Goal: Task Accomplishment & Management: Manage account settings

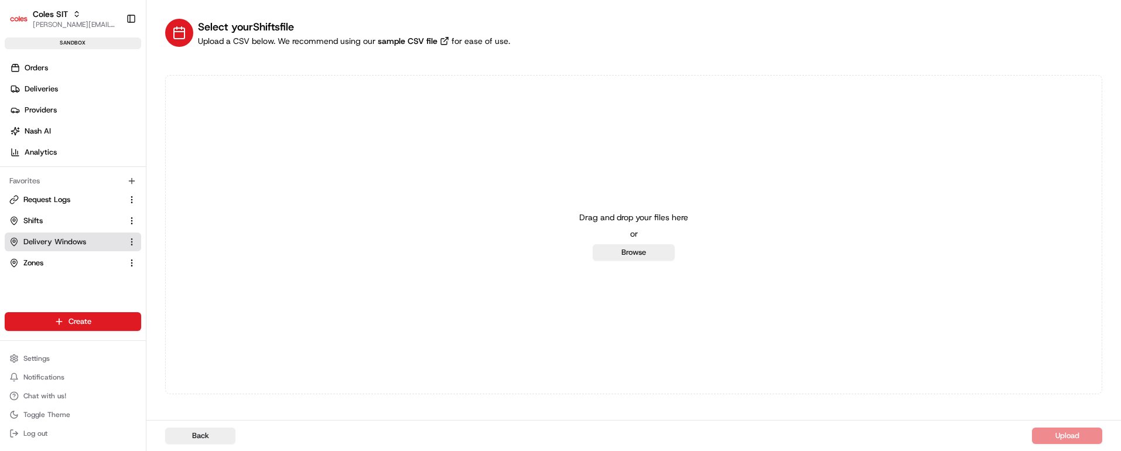
click at [57, 240] on span "Delivery Windows" at bounding box center [54, 242] width 63 height 11
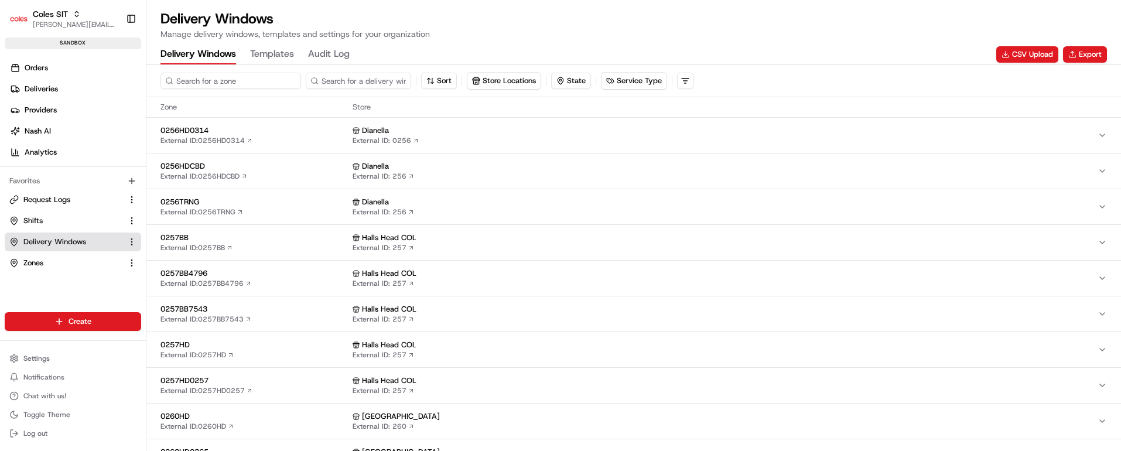
click at [208, 83] on input at bounding box center [230, 81] width 141 height 16
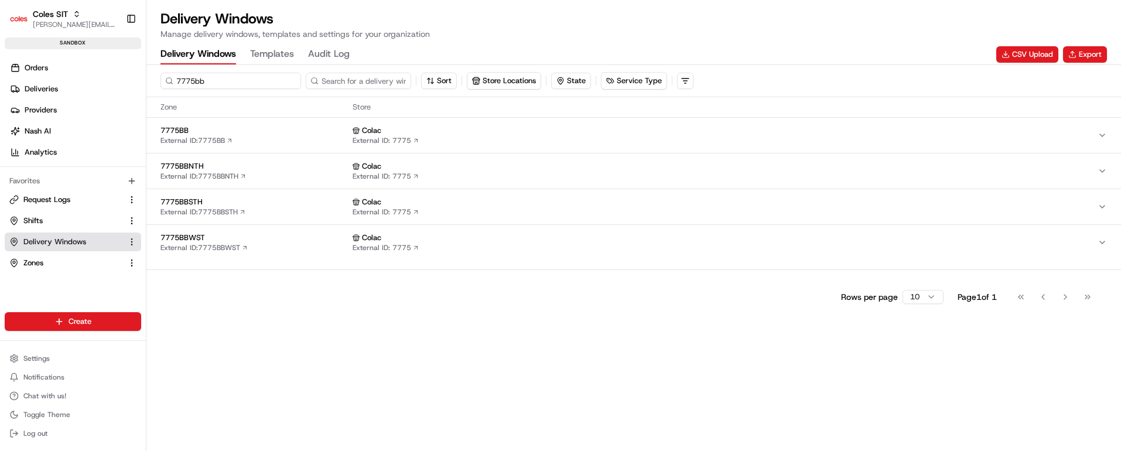
type input "7775bb"
click at [261, 138] on div "7775BB External ID: 7775BB" at bounding box center [253, 135] width 187 height 20
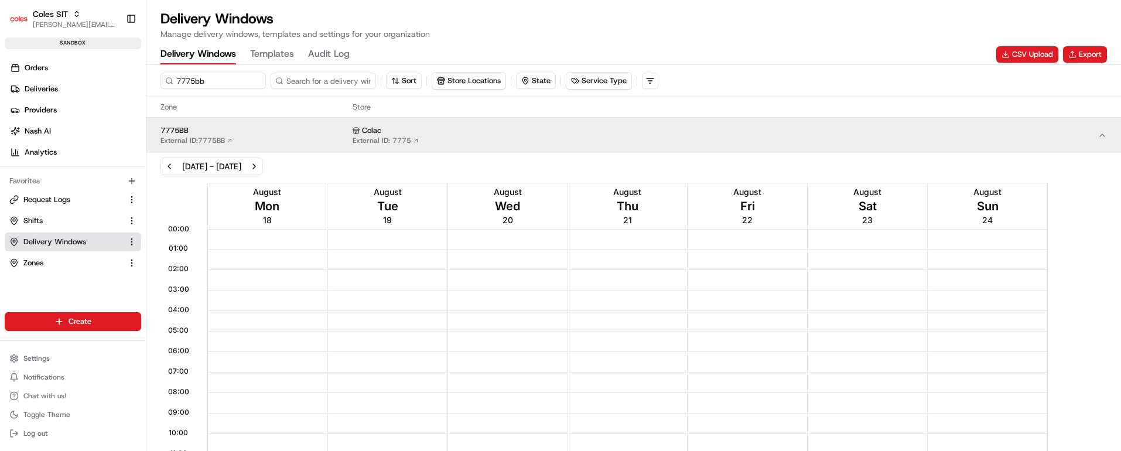
scroll to position [264, 0]
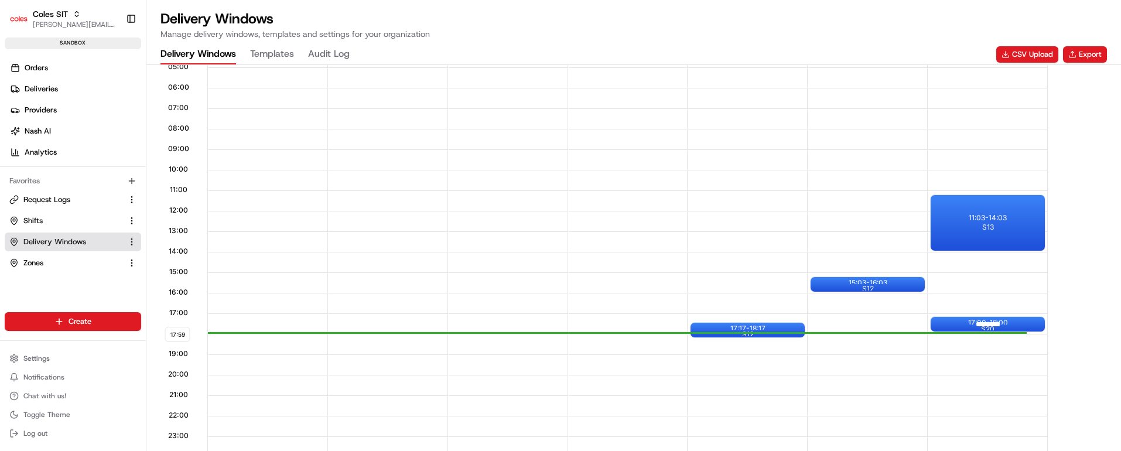
click at [992, 321] on div at bounding box center [987, 324] width 47 height 15
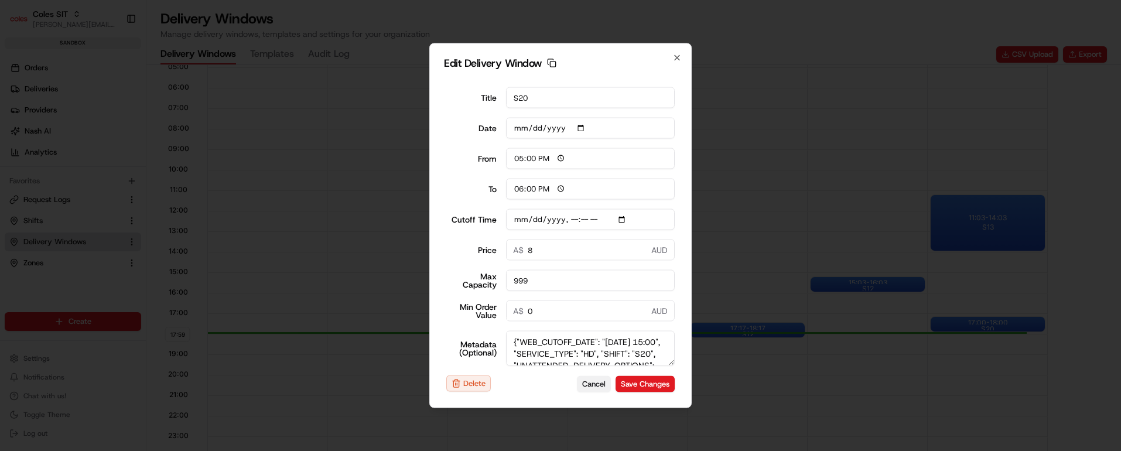
click at [584, 384] on button "Cancel" at bounding box center [594, 383] width 34 height 16
type input "[DATE]"
type input "18:00"
type input "19:00"
type input "[DATE]T15:10"
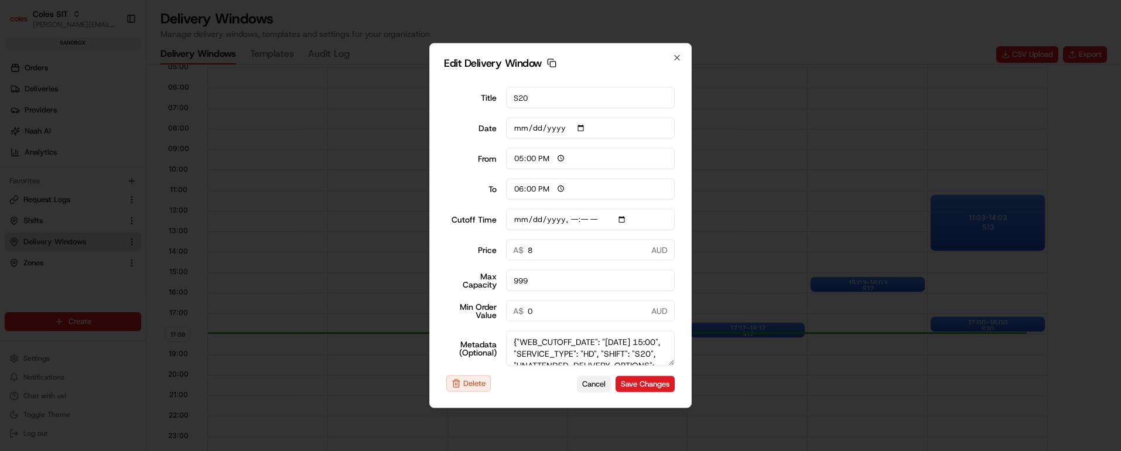
type input "0"
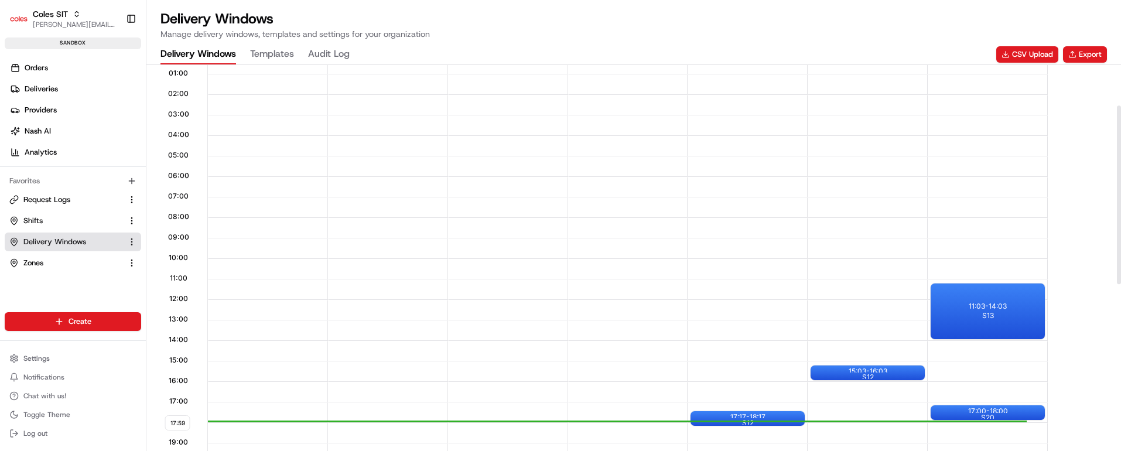
scroll to position [88, 0]
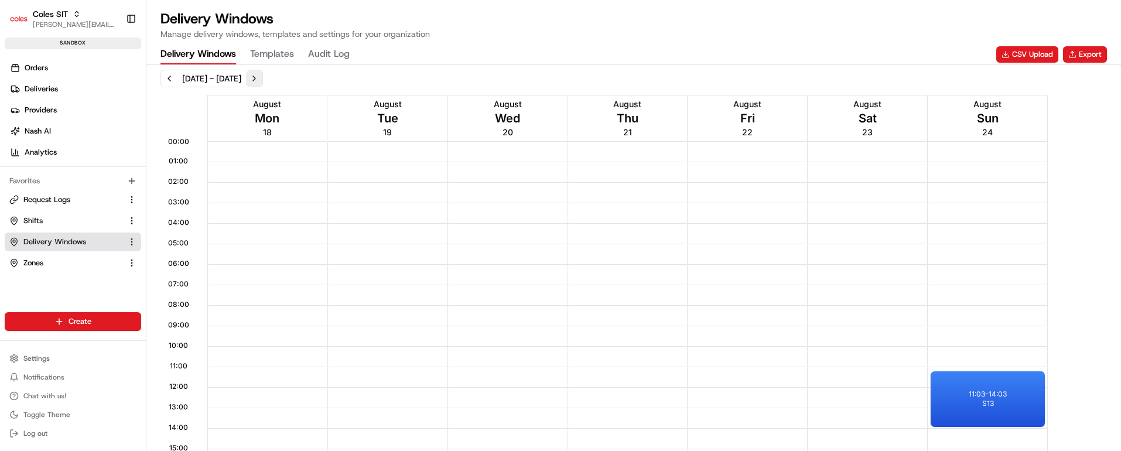
click at [262, 77] on button "Next week" at bounding box center [254, 78] width 16 height 16
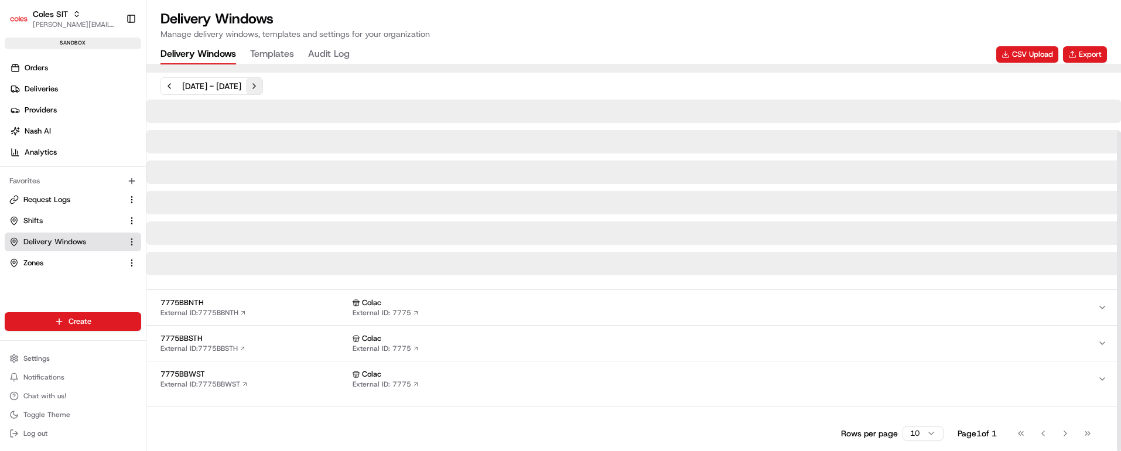
scroll to position [88, 0]
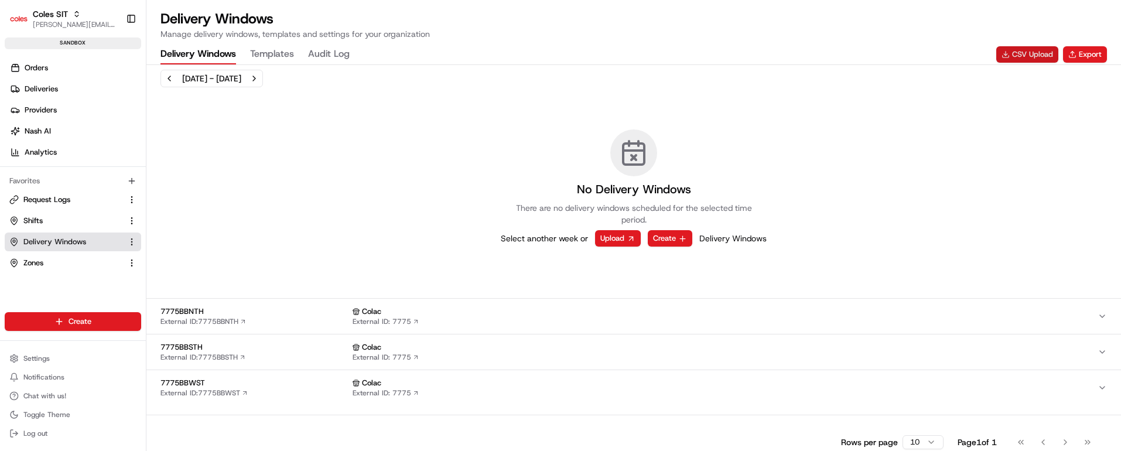
click at [1018, 54] on button "CSV Upload" at bounding box center [1027, 54] width 62 height 16
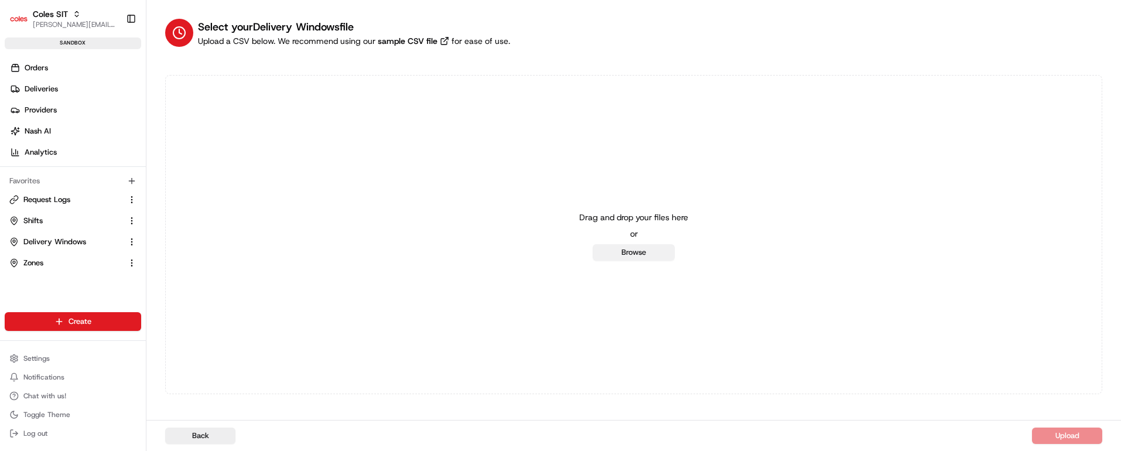
click at [647, 255] on button "Browse" at bounding box center [634, 252] width 82 height 16
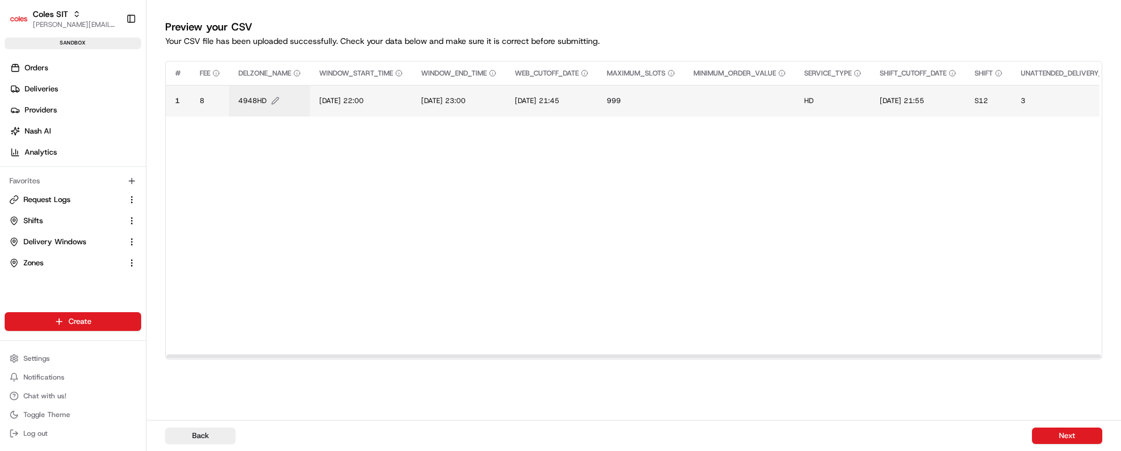
click at [248, 97] on span "4948HD" at bounding box center [252, 100] width 28 height 9
click at [270, 87] on input "4948HD" at bounding box center [309, 88] width 130 height 21
type input "7775BB"
click at [369, 91] on button at bounding box center [366, 88] width 16 height 21
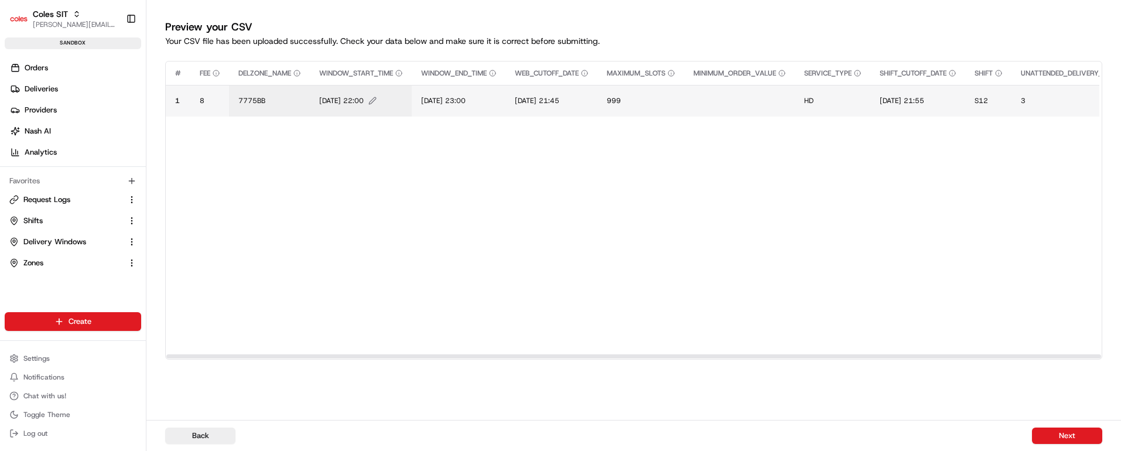
click at [355, 98] on span "[DATE] 22:00" at bounding box center [341, 100] width 45 height 9
click at [338, 87] on input "[DATE] 22:00" at bounding box center [391, 88] width 130 height 21
click at [350, 89] on input "[DATE] 22:00" at bounding box center [391, 88] width 130 height 21
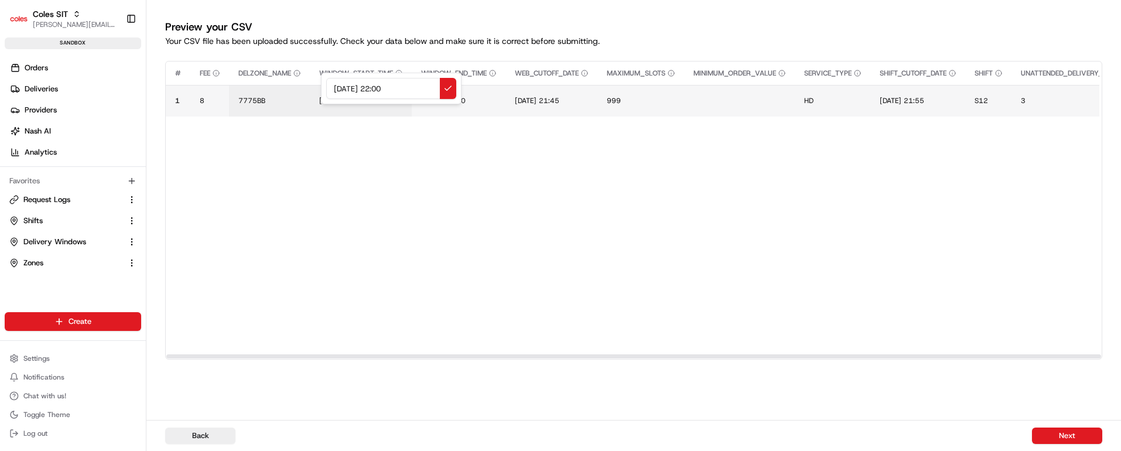
drag, startPoint x: 408, startPoint y: 87, endPoint x: 322, endPoint y: 88, distance: 85.5
click at [322, 87] on div "[DATE] 22:00" at bounding box center [391, 89] width 141 height 32
type input "[DATE] 22:00"
click at [447, 81] on button at bounding box center [448, 88] width 16 height 21
click at [448, 101] on span "[DATE] 23:00" at bounding box center [443, 100] width 45 height 9
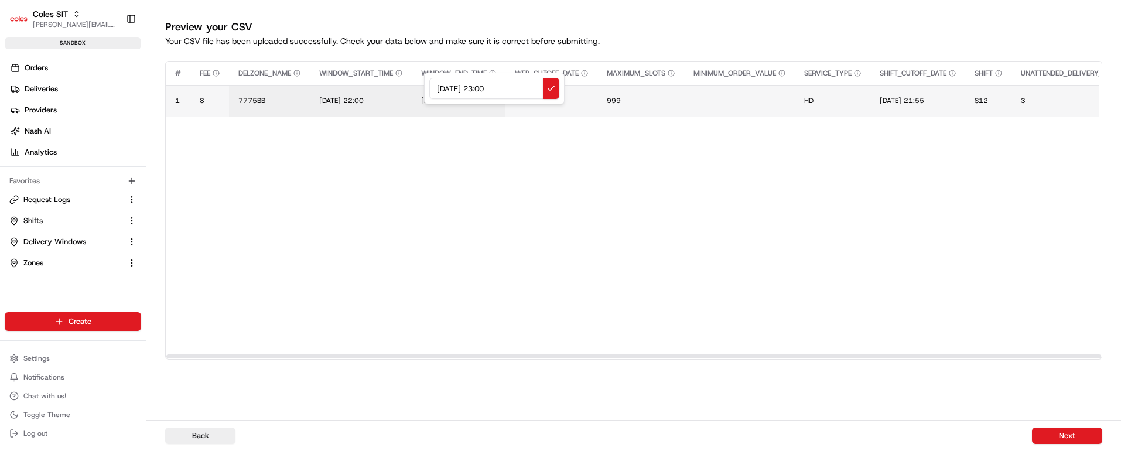
drag, startPoint x: 518, startPoint y: 91, endPoint x: 389, endPoint y: 85, distance: 128.9
click at [424, 86] on div "[DATE] 23:00" at bounding box center [494, 89] width 141 height 32
click at [490, 85] on input "[DATE] 22:00" at bounding box center [494, 88] width 130 height 21
type input "[DATE] 23:00"
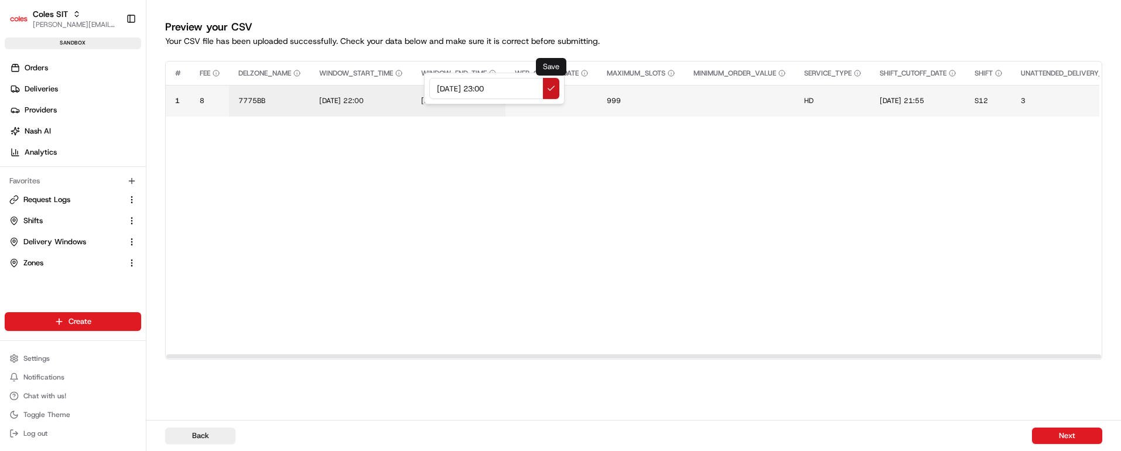
click at [552, 85] on button at bounding box center [551, 88] width 16 height 21
click at [545, 96] on span "[DATE] 21:45" at bounding box center [537, 100] width 45 height 9
drag, startPoint x: 610, startPoint y: 86, endPoint x: 497, endPoint y: 85, distance: 113.6
click at [521, 85] on div "[DATE] 21:45" at bounding box center [591, 89] width 141 height 32
click at [538, 89] on input "[DATE] 22:00" at bounding box center [591, 88] width 130 height 21
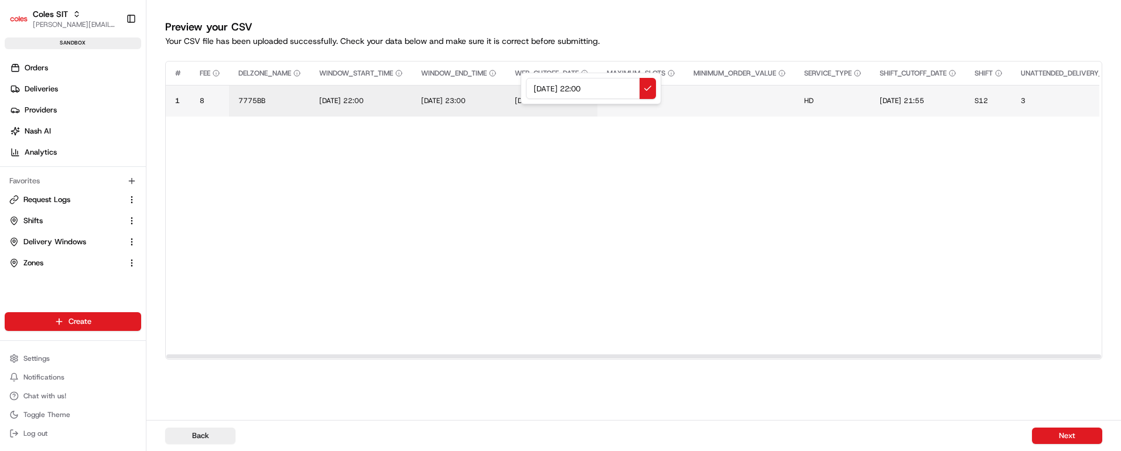
click at [538, 89] on input "[DATE] 22:00" at bounding box center [591, 88] width 130 height 21
click at [585, 87] on input "[DATE] 22:00" at bounding box center [591, 88] width 130 height 21
type input "[DATE] 22:00"
click at [645, 85] on button at bounding box center [647, 88] width 16 height 21
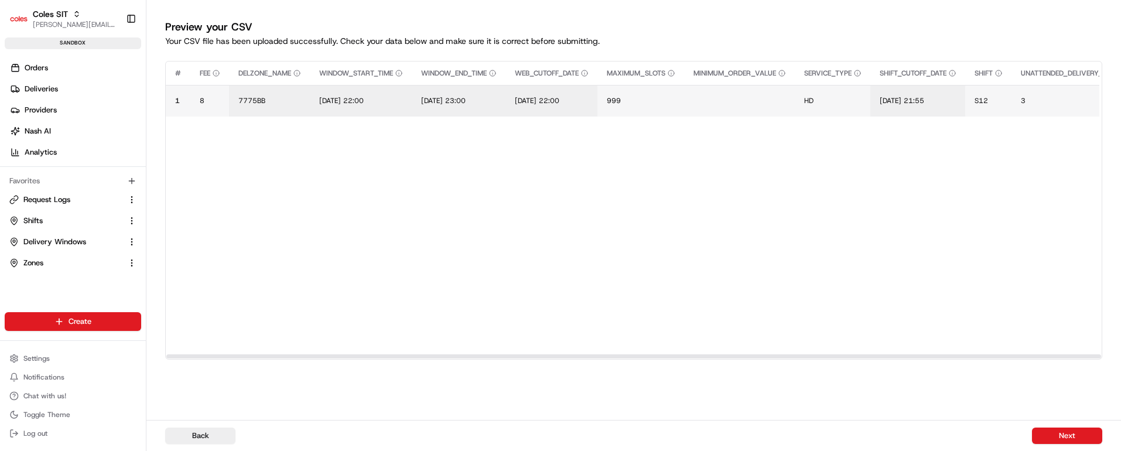
click at [916, 94] on td "[DATE] 21:55" at bounding box center [917, 101] width 95 height 32
click at [924, 101] on span "[DATE] 21:55" at bounding box center [902, 100] width 45 height 9
drag, startPoint x: 981, startPoint y: 90, endPoint x: 825, endPoint y: 86, distance: 155.8
click at [891, 86] on div "[DATE] 21:55" at bounding box center [961, 89] width 141 height 32
click at [969, 88] on input "[DATE] 22:00" at bounding box center [962, 88] width 130 height 21
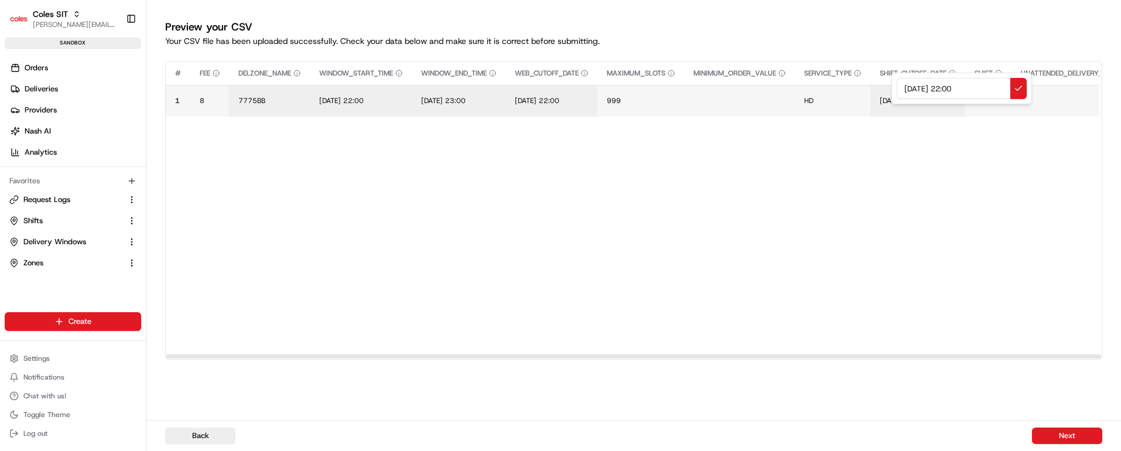
click at [969, 87] on input "[DATE] 22:00" at bounding box center [962, 88] width 130 height 21
type input "[DATE] 22:10"
click at [1015, 86] on button at bounding box center [1018, 88] width 16 height 21
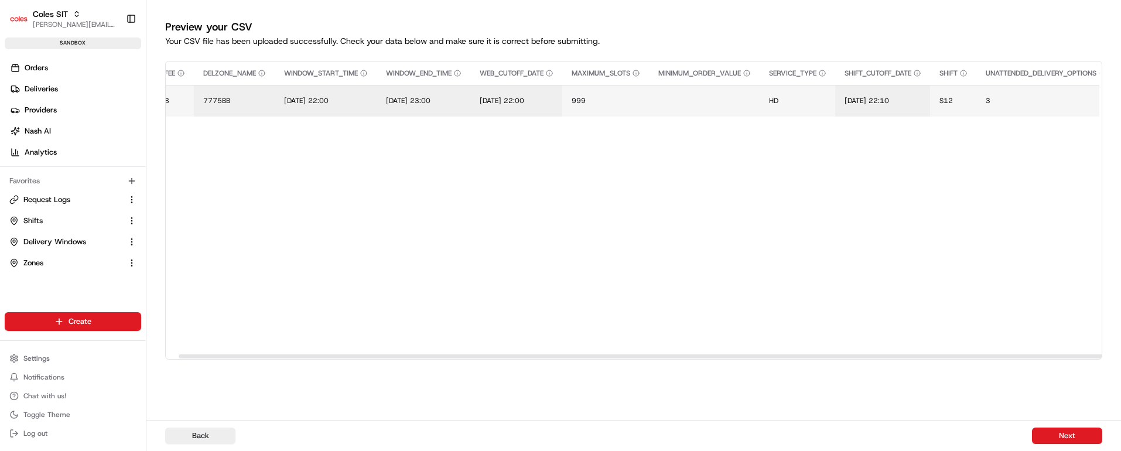
drag, startPoint x: 522, startPoint y: 354, endPoint x: 534, endPoint y: 353, distance: 12.4
click at [534, 354] on div at bounding box center [646, 356] width 935 height 4
click at [889, 102] on span "[DATE] 22:10" at bounding box center [866, 100] width 45 height 9
click at [874, 88] on input "[DATE] 22:10" at bounding box center [926, 88] width 130 height 21
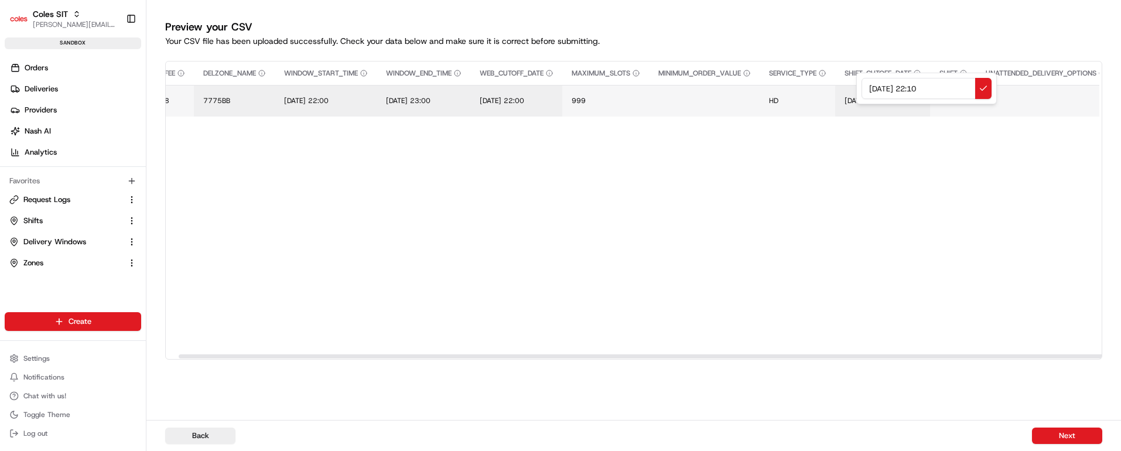
type input "[DATE] 22:10"
click at [981, 85] on button at bounding box center [983, 88] width 16 height 21
drag, startPoint x: 615, startPoint y: 351, endPoint x: 211, endPoint y: 361, distance: 403.6
click at [211, 361] on div "# FEE DELZONE_NAME WINDOW_START_TIME WINDOW_END_TIME WEB_CUTOFF_DATE MAXIMUM_SL…" at bounding box center [633, 227] width 937 height 333
click at [953, 97] on span "S12" at bounding box center [945, 100] width 13 height 9
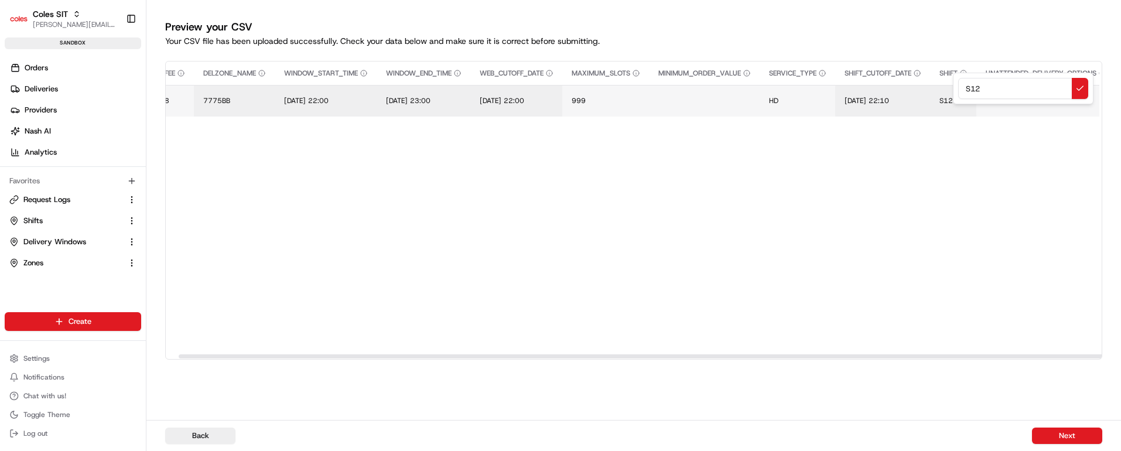
click at [974, 89] on input "S12" at bounding box center [1023, 88] width 130 height 21
type input "S33"
click at [1081, 87] on button at bounding box center [1080, 88] width 16 height 21
click at [1069, 437] on button "Next" at bounding box center [1067, 435] width 70 height 16
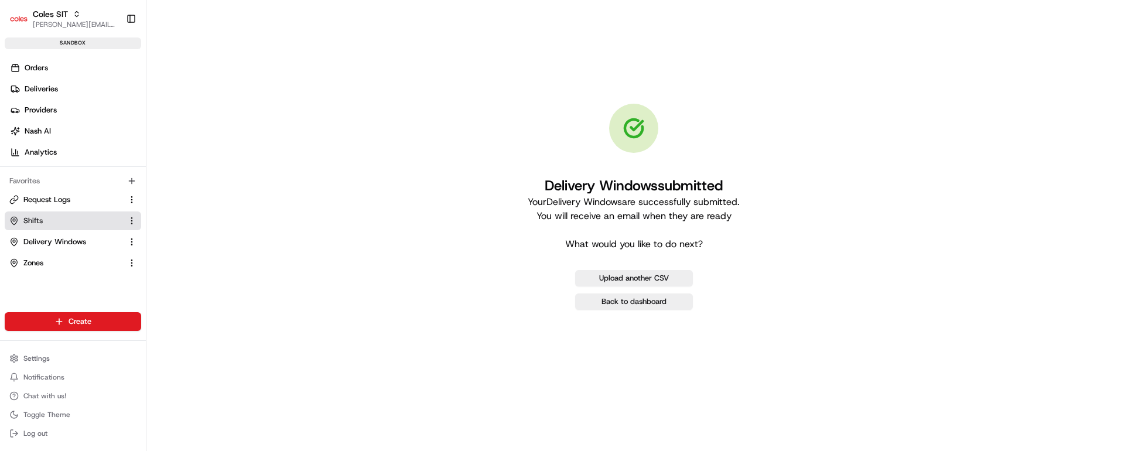
click at [51, 219] on link "Shifts" at bounding box center [65, 221] width 113 height 11
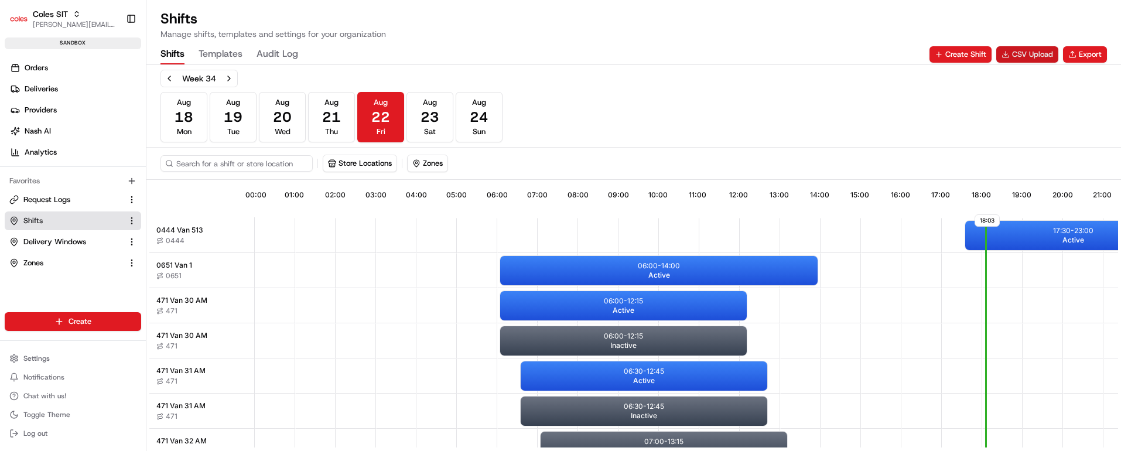
click at [1034, 51] on button "CSV Upload" at bounding box center [1027, 54] width 62 height 16
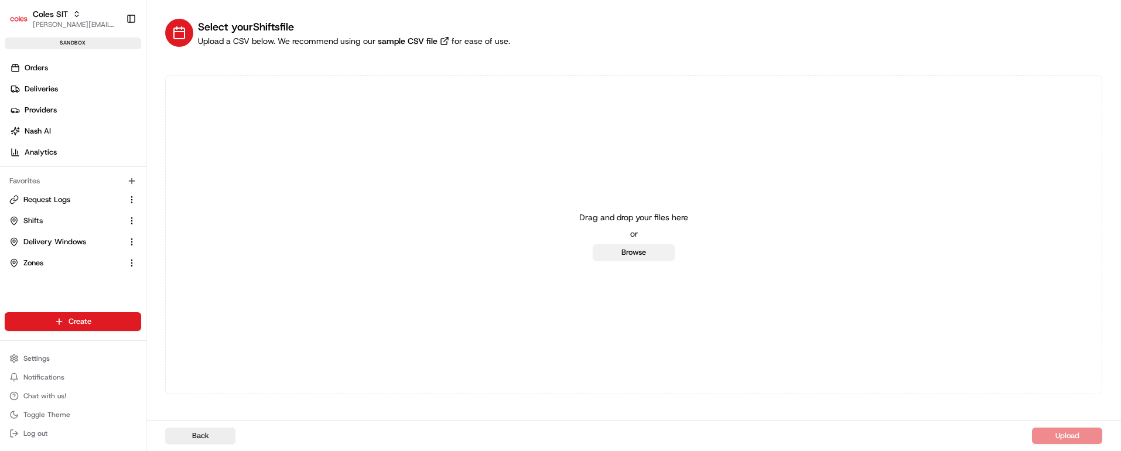
click at [614, 256] on button "Browse" at bounding box center [634, 252] width 82 height 16
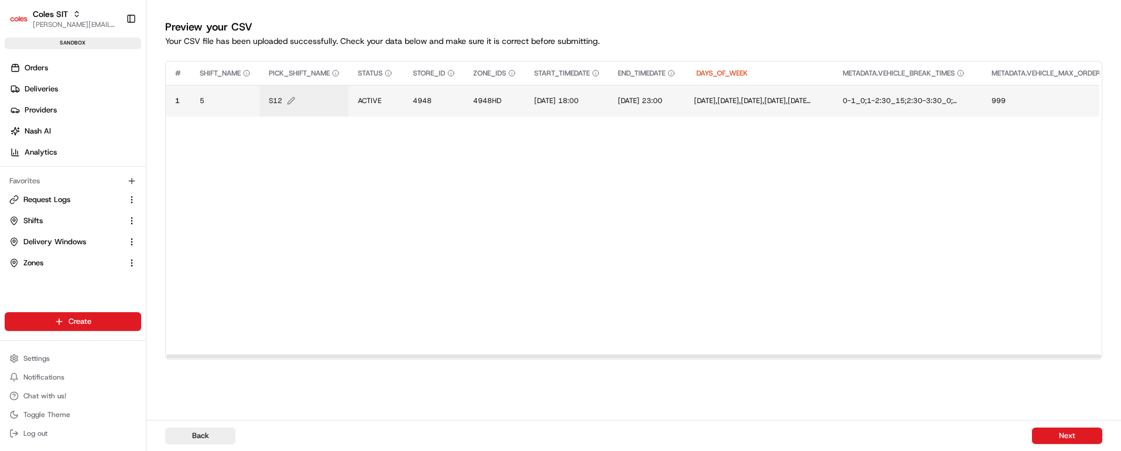
click at [283, 101] on button "S12" at bounding box center [304, 100] width 70 height 9
click at [288, 88] on input "S12" at bounding box center [340, 88] width 130 height 21
type input "S33"
click at [399, 85] on button at bounding box center [397, 88] width 16 height 21
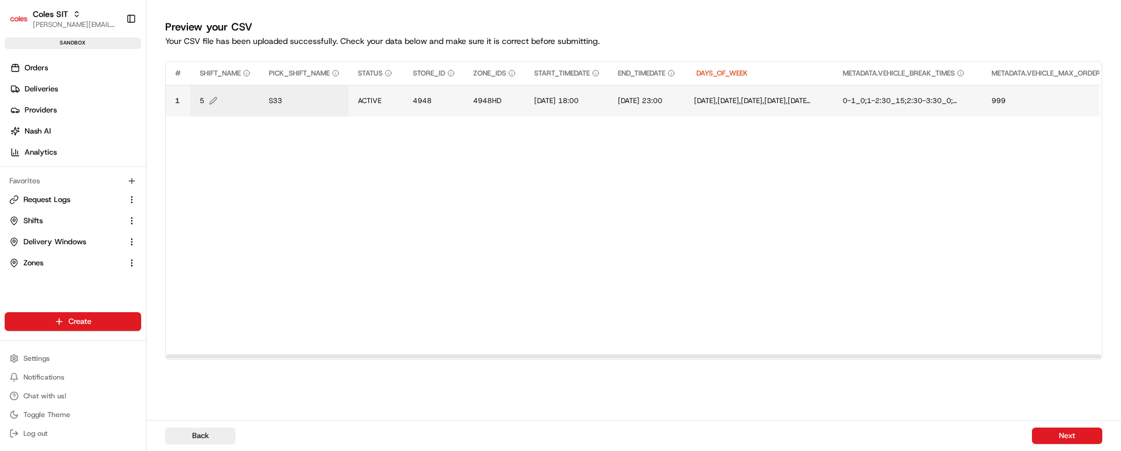
click at [202, 101] on span "5" at bounding box center [202, 100] width 5 height 9
type input "8"
click at [326, 87] on button at bounding box center [327, 88] width 16 height 21
click at [422, 98] on span "4948" at bounding box center [422, 100] width 19 height 9
click at [436, 88] on input "4948" at bounding box center [485, 88] width 130 height 21
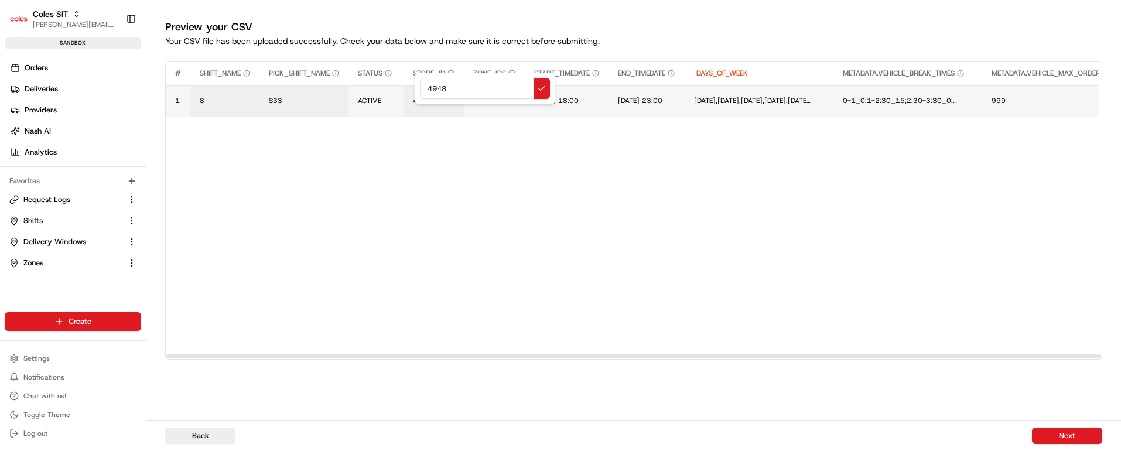
click at [436, 88] on input "4948" at bounding box center [485, 88] width 130 height 21
click at [536, 85] on button at bounding box center [541, 88] width 16 height 21
click at [487, 101] on span "4948HD" at bounding box center [487, 100] width 28 height 9
type input "4948BB"
click at [601, 85] on button at bounding box center [602, 88] width 16 height 21
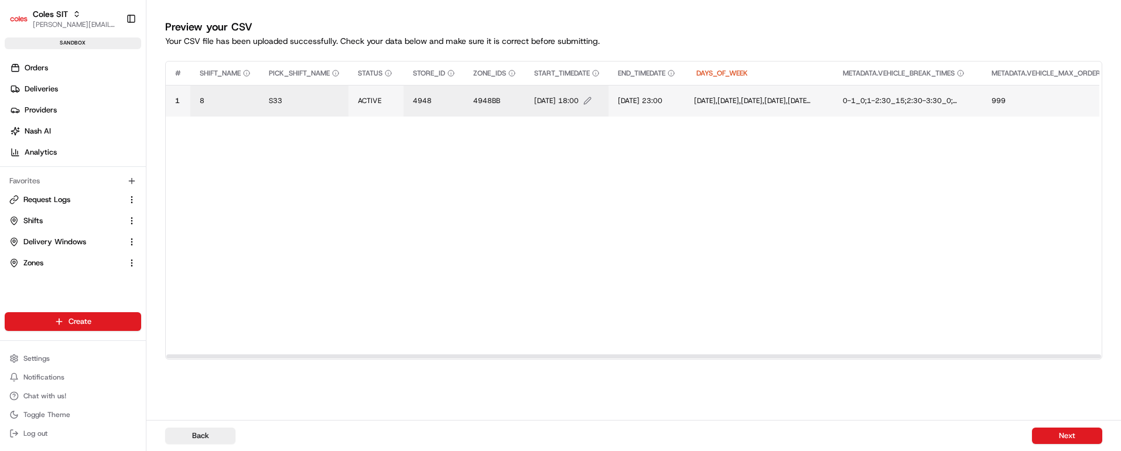
click at [566, 98] on span "[DATE] 18:00" at bounding box center [556, 100] width 45 height 9
drag, startPoint x: 628, startPoint y: 84, endPoint x: 526, endPoint y: 84, distance: 101.3
click at [536, 84] on div "[DATE] 18:00" at bounding box center [606, 89] width 141 height 32
click at [602, 85] on input "[DATE] 22:00" at bounding box center [607, 88] width 130 height 21
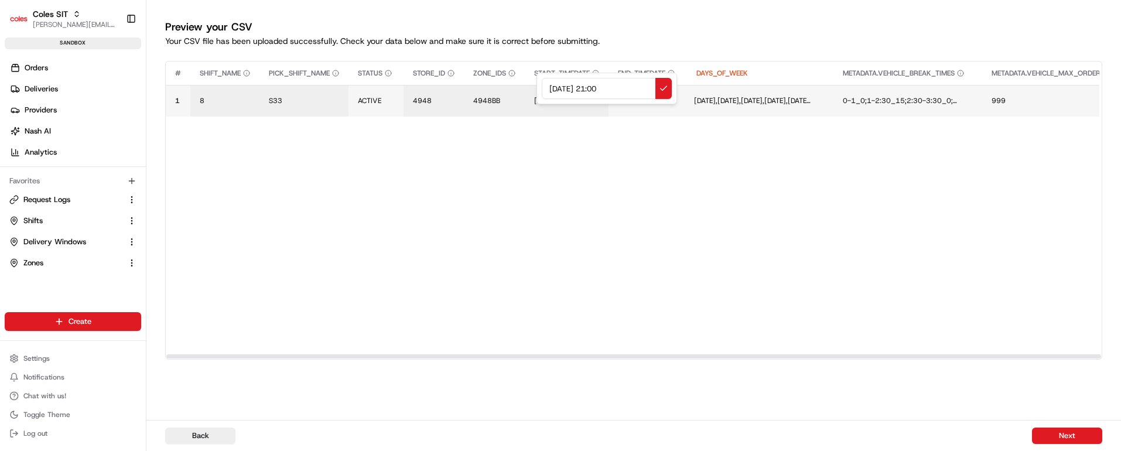
click at [614, 87] on input "[DATE] 21:00" at bounding box center [607, 88] width 130 height 21
click at [614, 86] on input "[DATE] 21:00" at bounding box center [607, 88] width 130 height 21
drag, startPoint x: 638, startPoint y: 85, endPoint x: 499, endPoint y: 91, distance: 139.5
click at [536, 91] on div "[DATE] 21:30" at bounding box center [606, 89] width 141 height 32
type input "[DATE] 21:30"
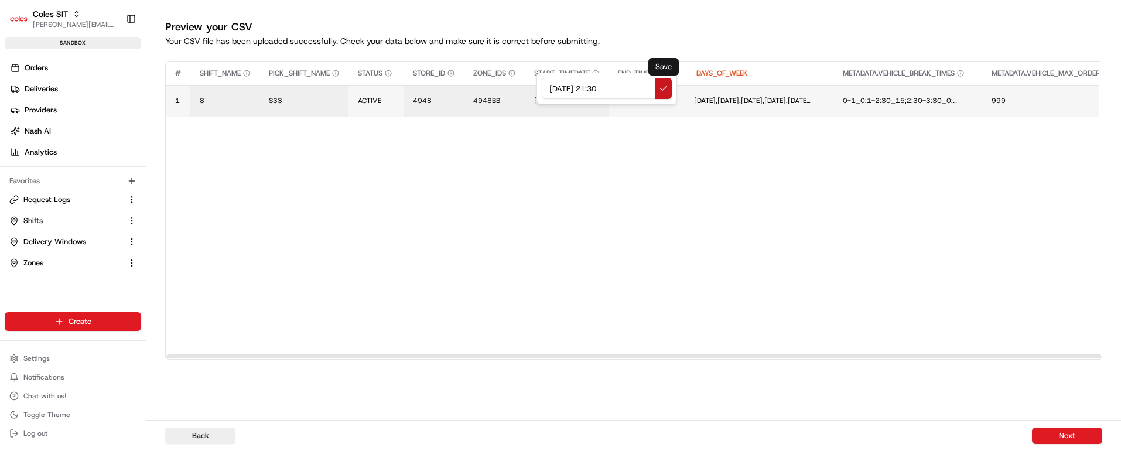
click at [665, 85] on button at bounding box center [663, 88] width 16 height 21
click at [660, 102] on span "[DATE] 23:00" at bounding box center [644, 100] width 45 height 9
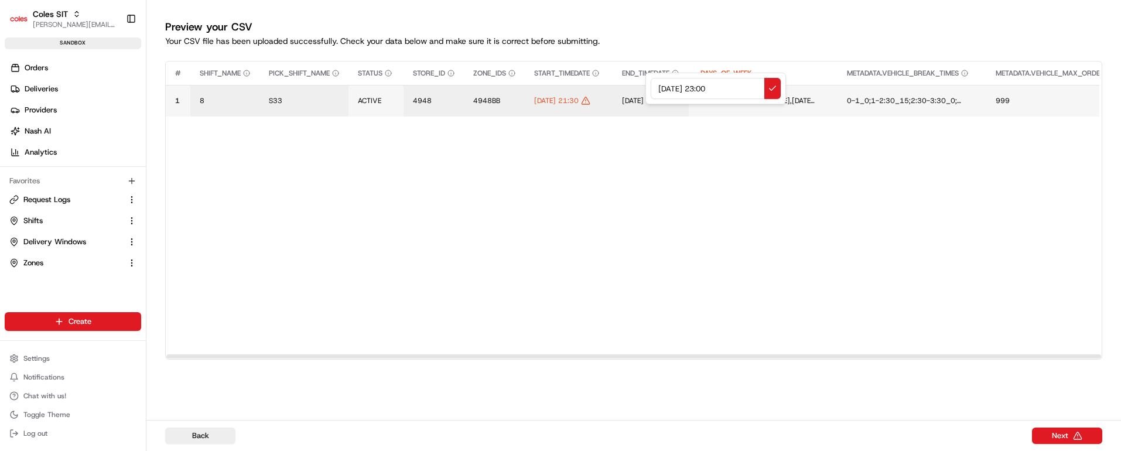
drag, startPoint x: 734, startPoint y: 87, endPoint x: 624, endPoint y: 87, distance: 110.7
click at [645, 87] on div "[DATE] 23:00" at bounding box center [715, 89] width 141 height 32
click at [711, 87] on input "[DATE] 21:30" at bounding box center [716, 88] width 130 height 21
type input "[DATE] 23:30"
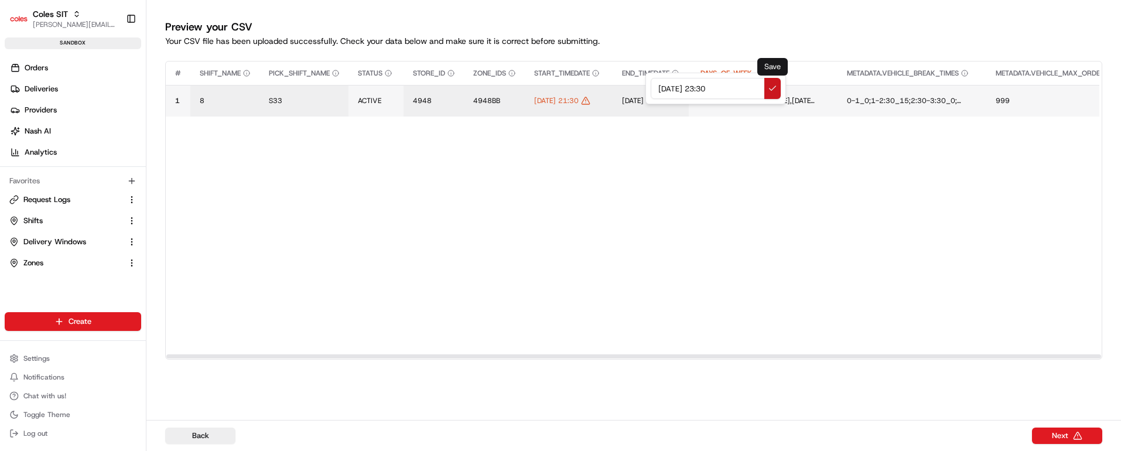
click at [770, 85] on button at bounding box center [772, 88] width 16 height 21
click at [331, 358] on div at bounding box center [633, 356] width 935 height 4
click at [1059, 431] on button "Next" at bounding box center [1067, 435] width 70 height 16
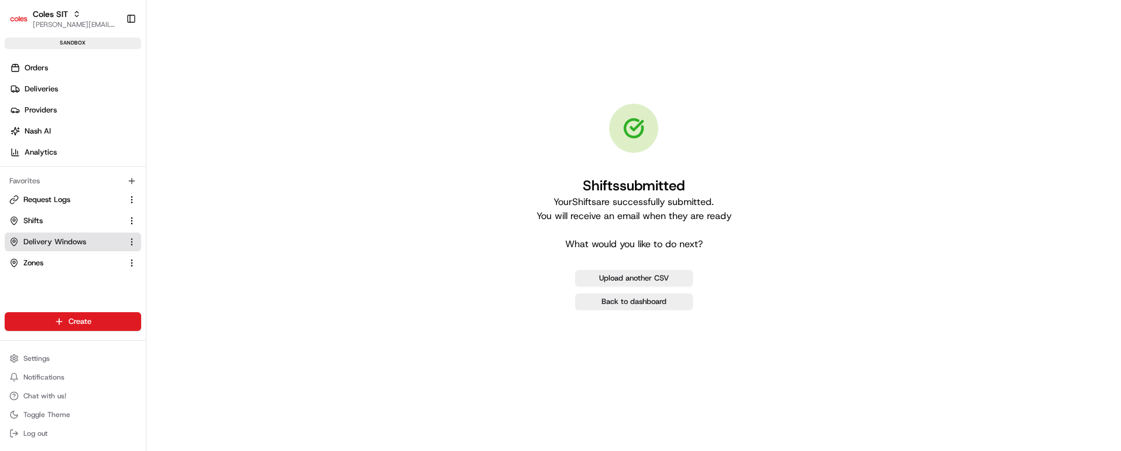
click at [59, 246] on span "Delivery Windows" at bounding box center [54, 242] width 63 height 11
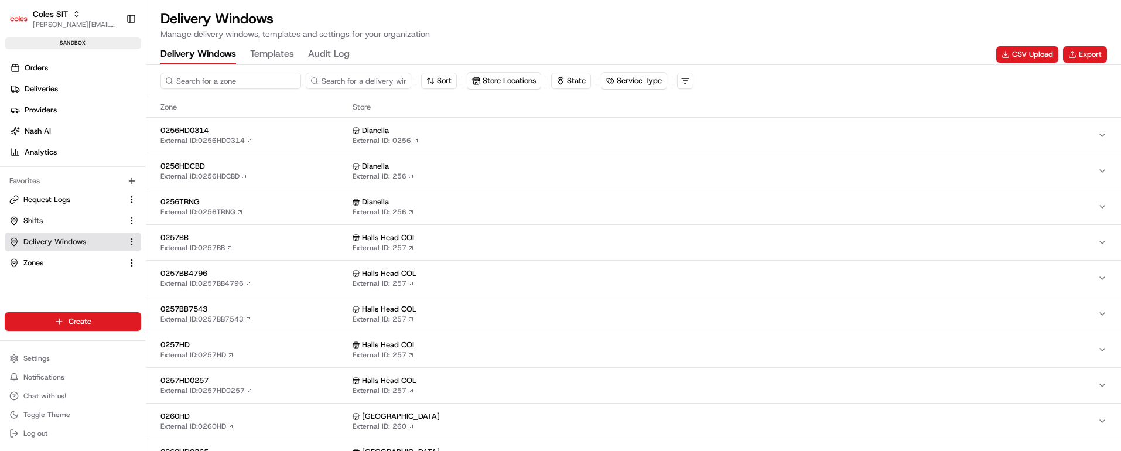
click at [222, 78] on input at bounding box center [230, 81] width 141 height 16
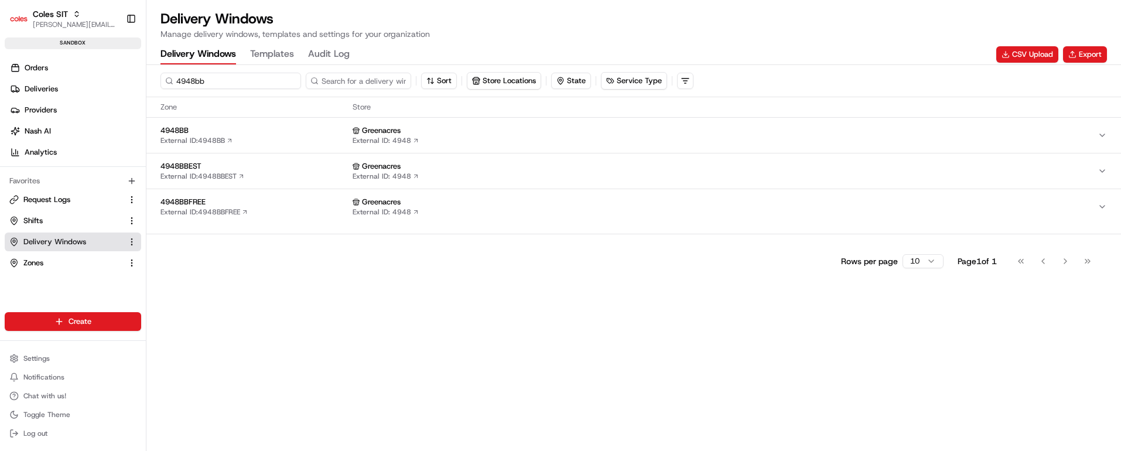
type input "4948bb"
click at [265, 138] on div "4948BB External ID: 4948BB" at bounding box center [253, 135] width 187 height 20
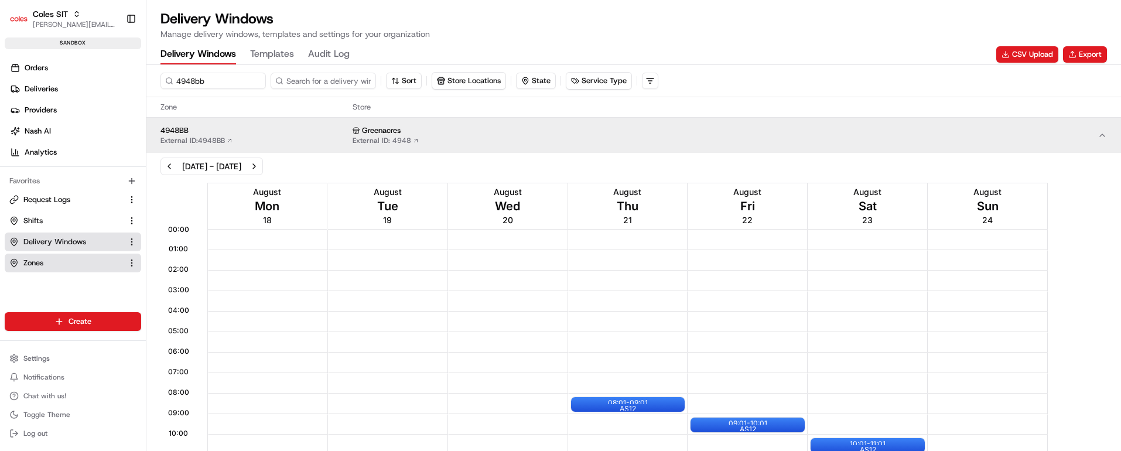
click at [20, 262] on link "Zones" at bounding box center [65, 263] width 113 height 11
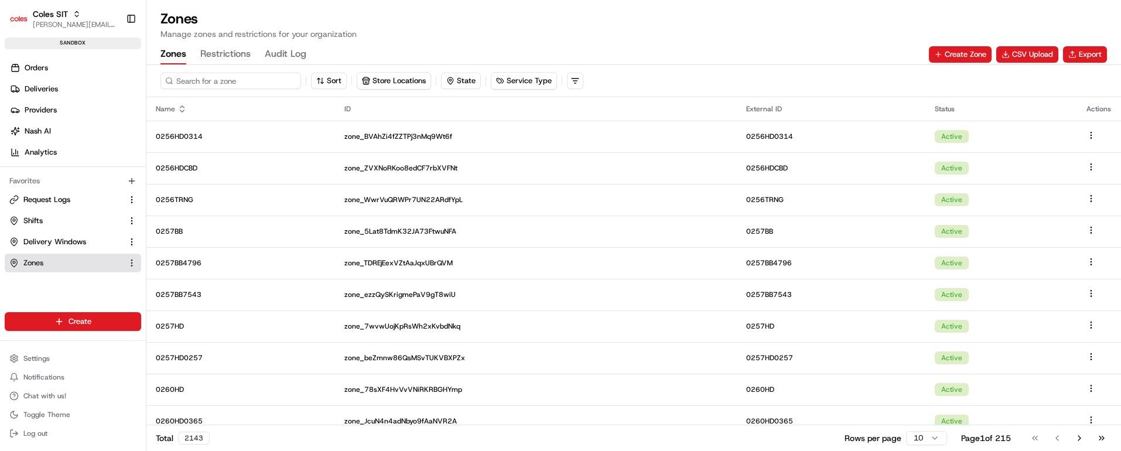
click at [220, 79] on input at bounding box center [230, 81] width 141 height 16
type input "4948bb"
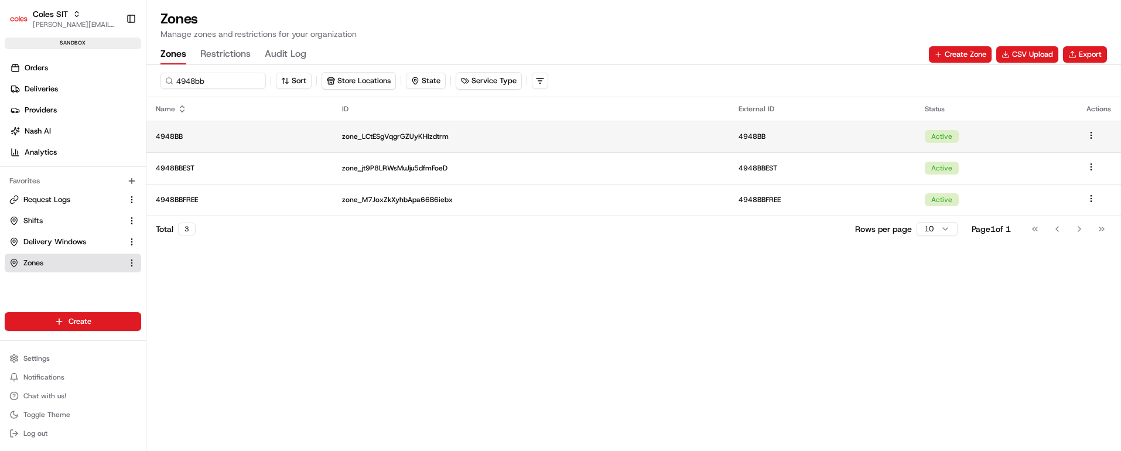
click at [244, 142] on td "4948BB" at bounding box center [239, 137] width 186 height 32
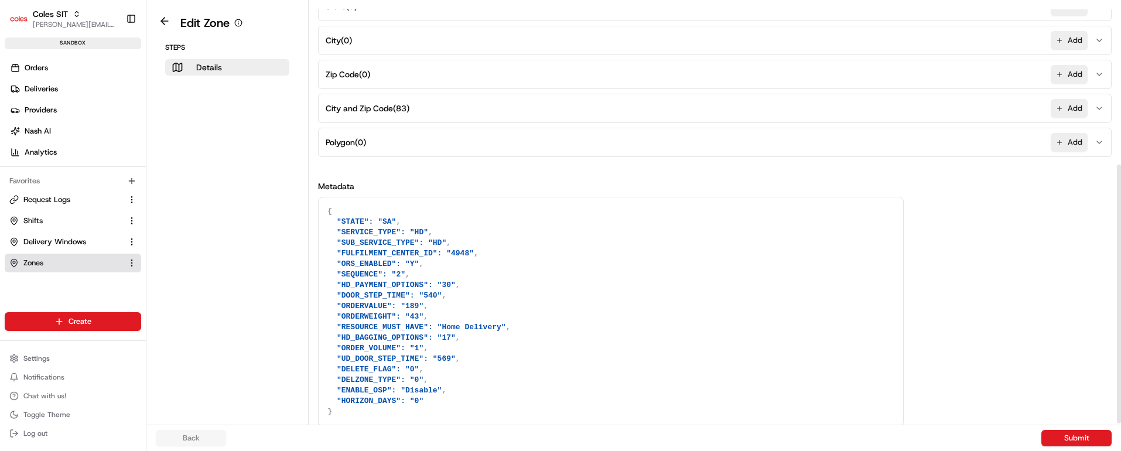
scroll to position [265, 0]
drag, startPoint x: 336, startPoint y: 250, endPoint x: 461, endPoint y: 248, distance: 125.3
click at [461, 248] on textarea "{ "STATE": "SA", "SERVICE_TYPE": "HD", "SUB_SERVICE_TYPE": "HD", "FULFILMENT_CE…" at bounding box center [611, 310] width 584 height 228
click at [32, 261] on span "Zones" at bounding box center [33, 263] width 20 height 11
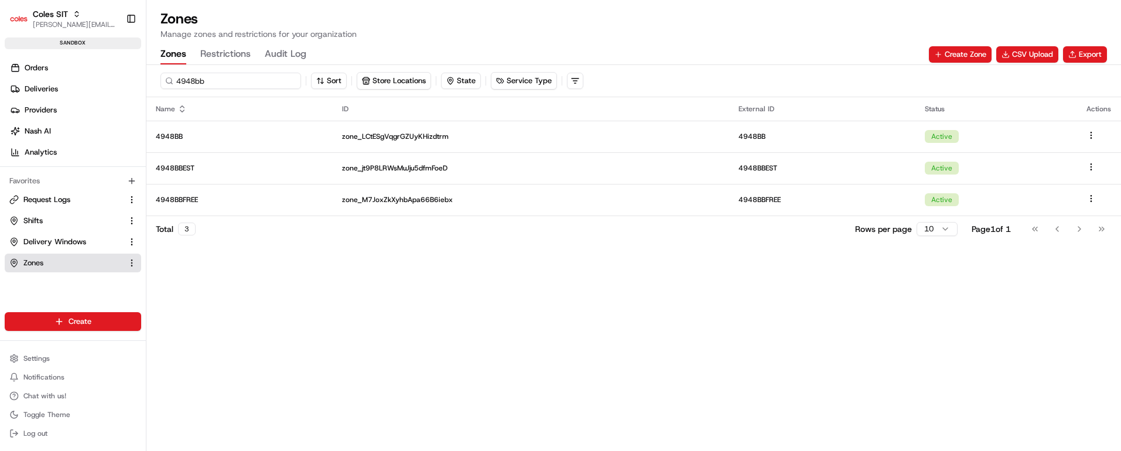
click at [195, 78] on input "4948bb" at bounding box center [230, 81] width 141 height 16
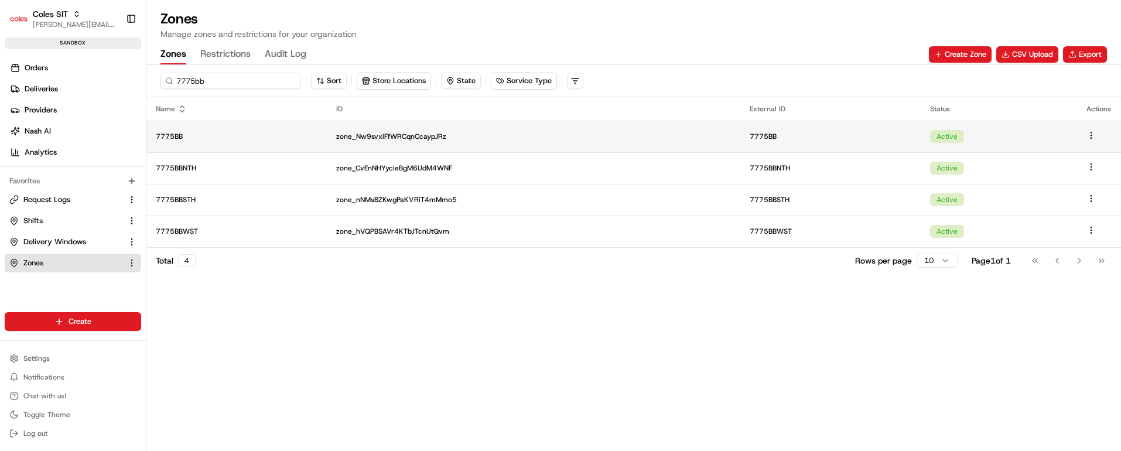
type input "7775bb"
click at [234, 138] on p "7775BB" at bounding box center [237, 136] width 162 height 9
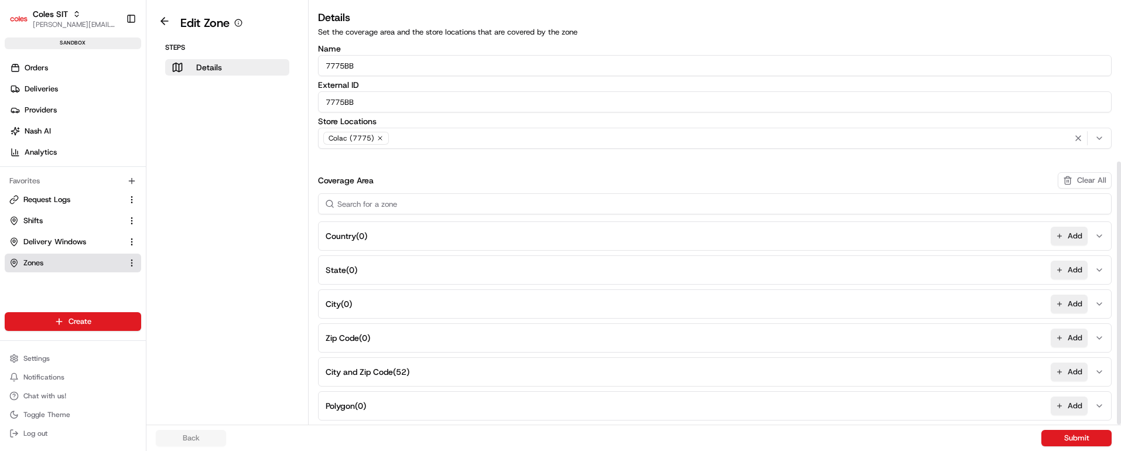
scroll to position [255, 0]
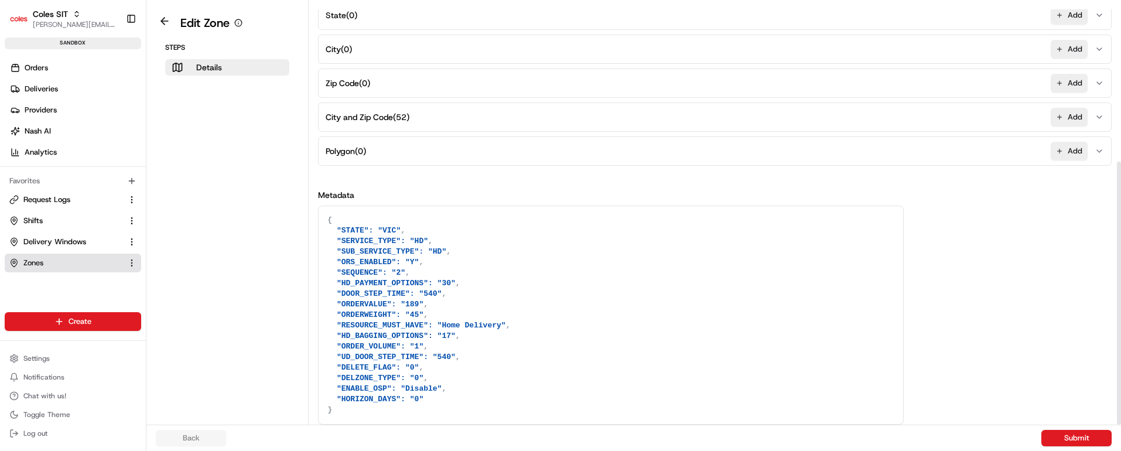
click at [426, 400] on textarea "{ "STATE": "VIC", "SERVICE_TYPE": "HD", "SUB_SERVICE_TYPE": "HD", "ORS_ENABLED"…" at bounding box center [611, 315] width 584 height 218
paste textarea ""FULFILMENT_CENTER_ID": "4948""
click at [450, 409] on textarea "{ "STATE": "VIC", "SERVICE_TYPE": "HD", "SUB_SERVICE_TYPE": "HD", "ORS_ENABLED"…" at bounding box center [611, 320] width 584 height 228
type textarea "{ "STATE": "VIC", "SERVICE_TYPE": "HD", "SUB_SERVICE_TYPE": "HD", "ORS_ENABLED"…"
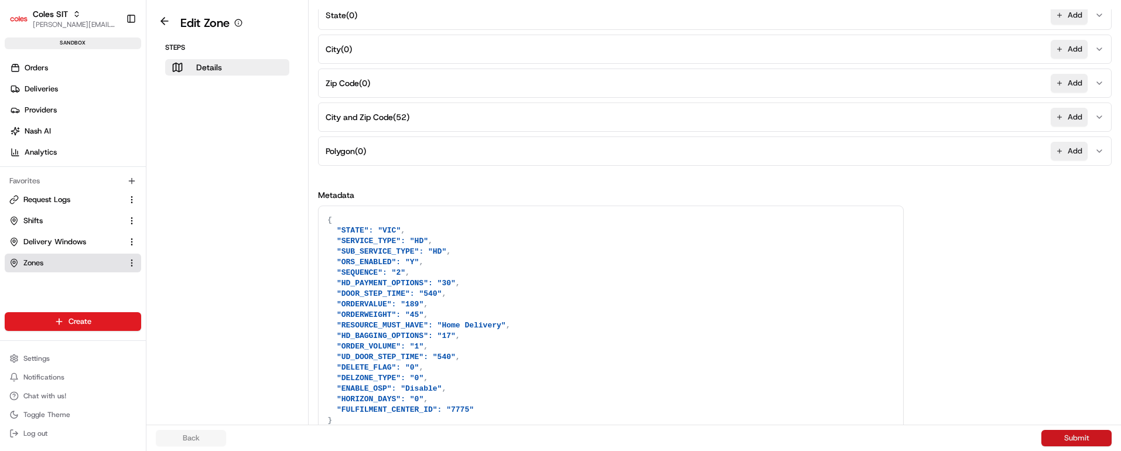
click at [1063, 437] on button "Submit" at bounding box center [1076, 438] width 70 height 16
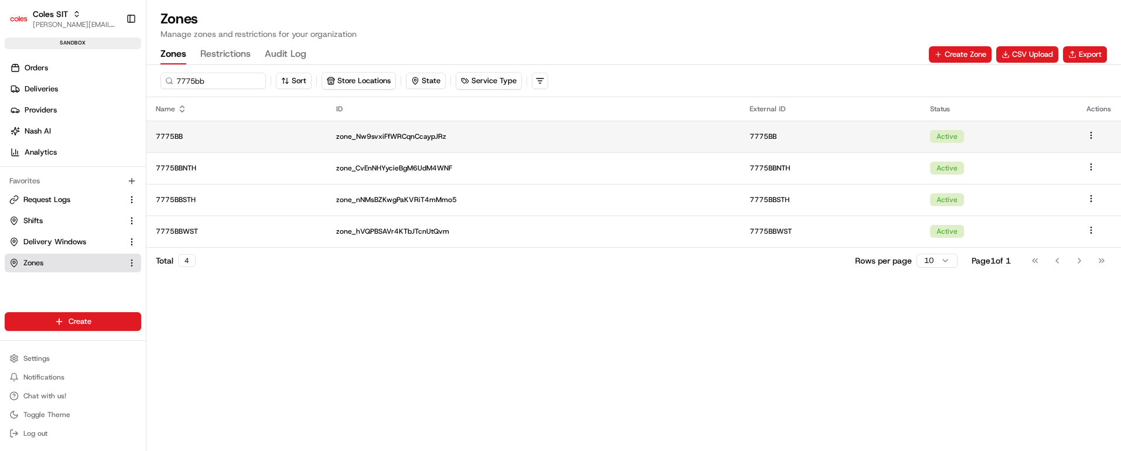
click at [274, 129] on td "7775BB" at bounding box center [236, 137] width 180 height 32
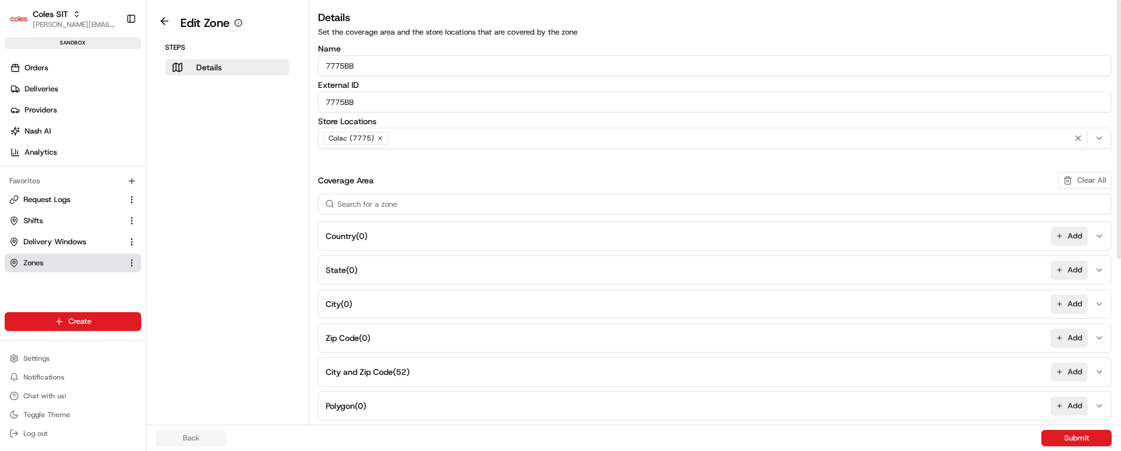
scroll to position [265, 0]
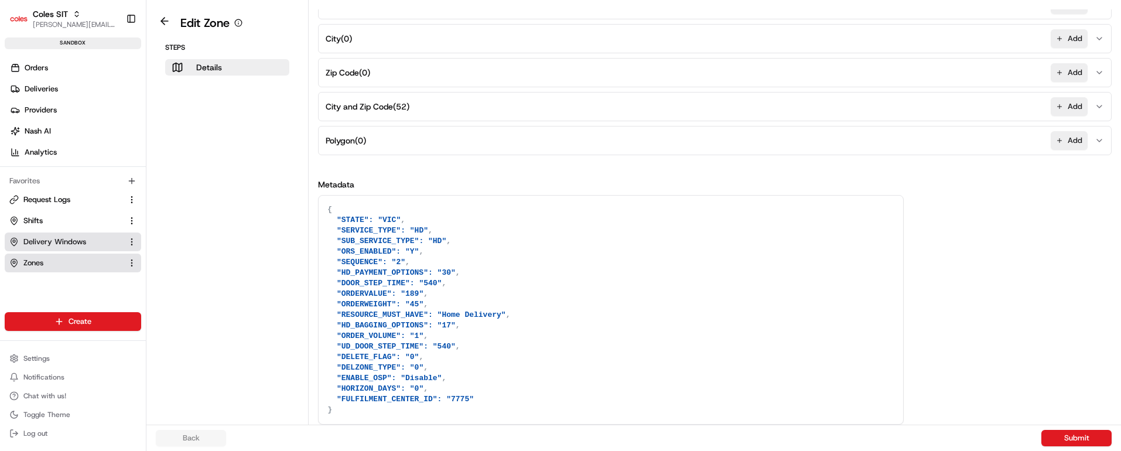
click at [77, 241] on span "Delivery Windows" at bounding box center [54, 242] width 63 height 11
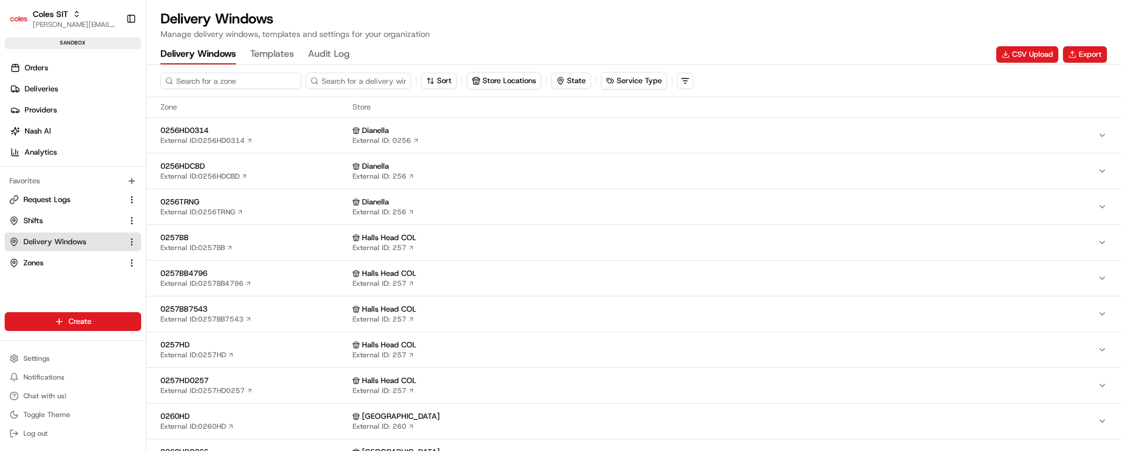
click at [220, 80] on input at bounding box center [230, 81] width 141 height 16
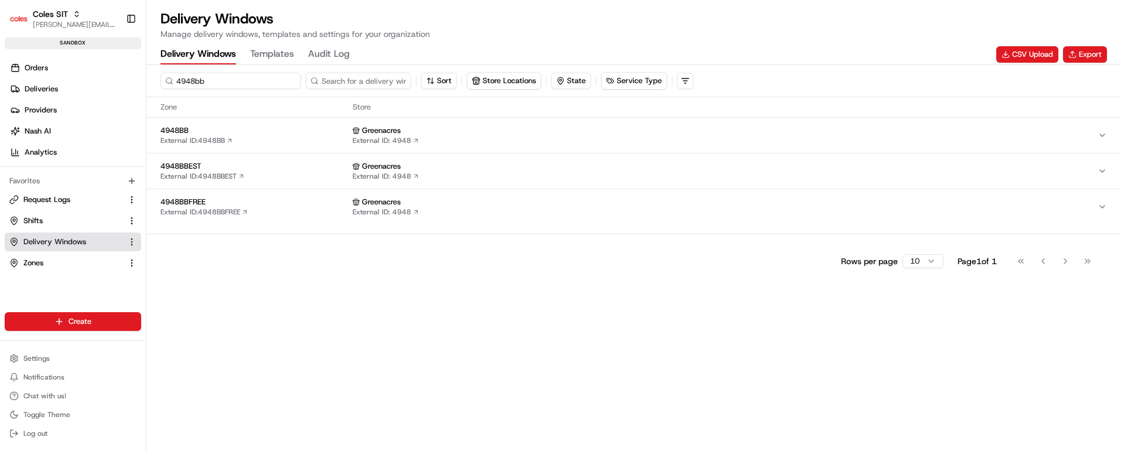
type input "4948bb"
click at [256, 131] on span "4948BB" at bounding box center [253, 130] width 187 height 11
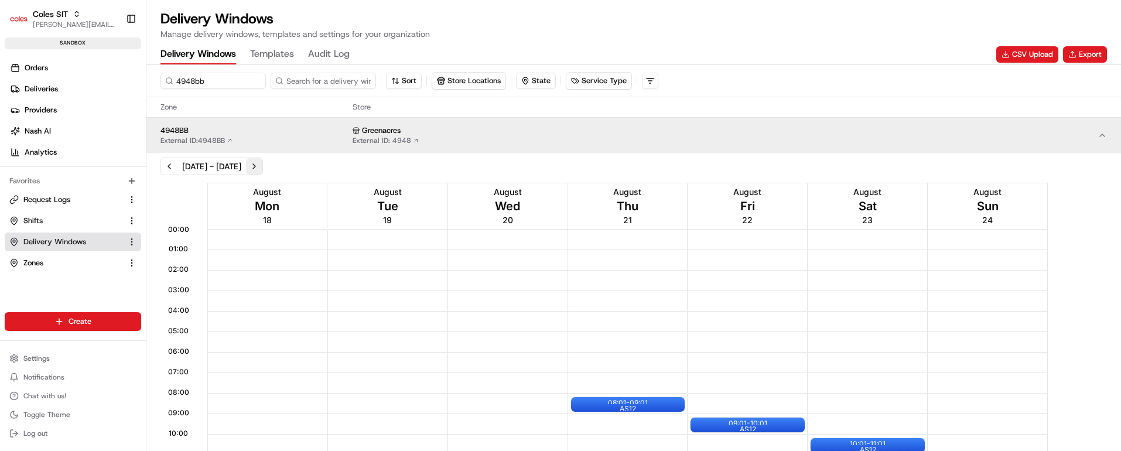
click at [262, 167] on button "Next week" at bounding box center [254, 166] width 16 height 16
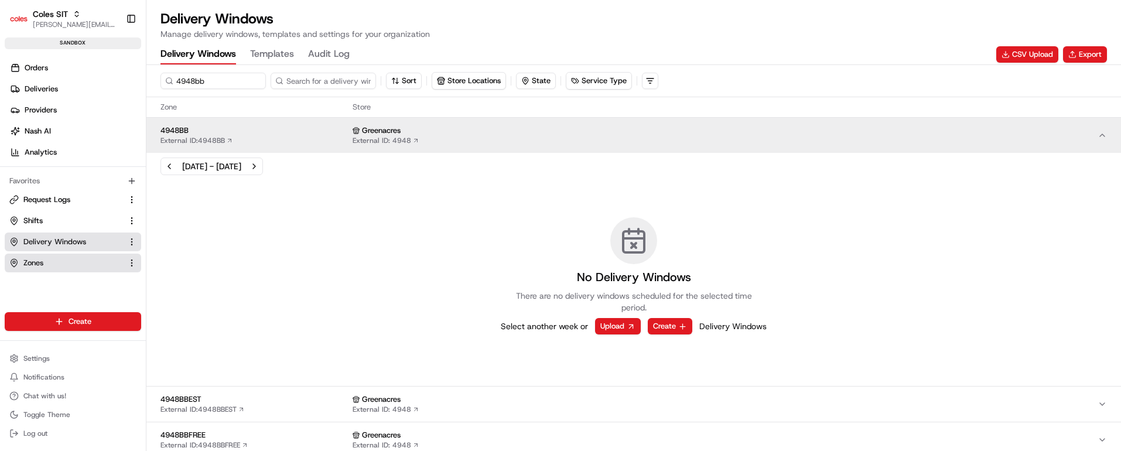
click at [35, 261] on span "Zones" at bounding box center [33, 263] width 20 height 11
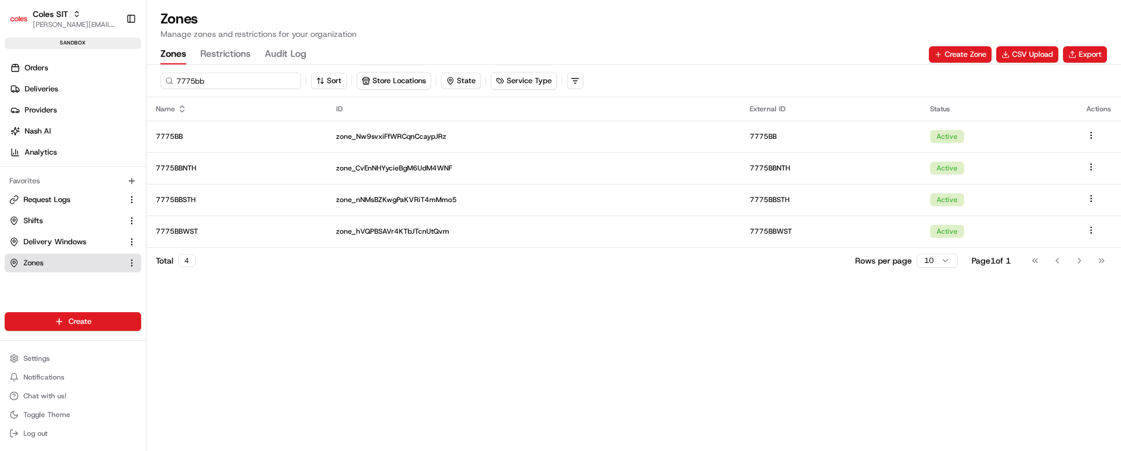
click at [183, 80] on input "7775bb" at bounding box center [230, 81] width 141 height 16
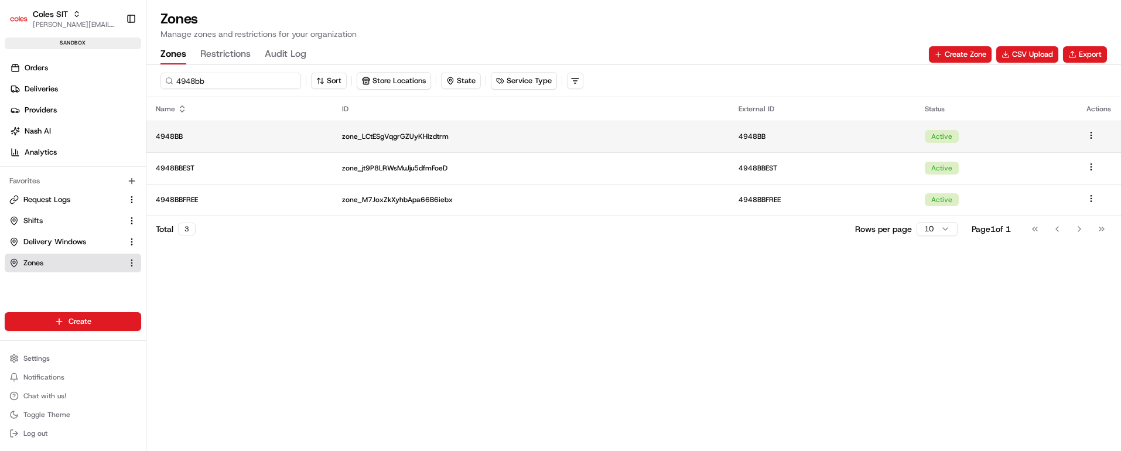
type input "4948bb"
click at [247, 132] on p "4948BB" at bounding box center [239, 136] width 167 height 9
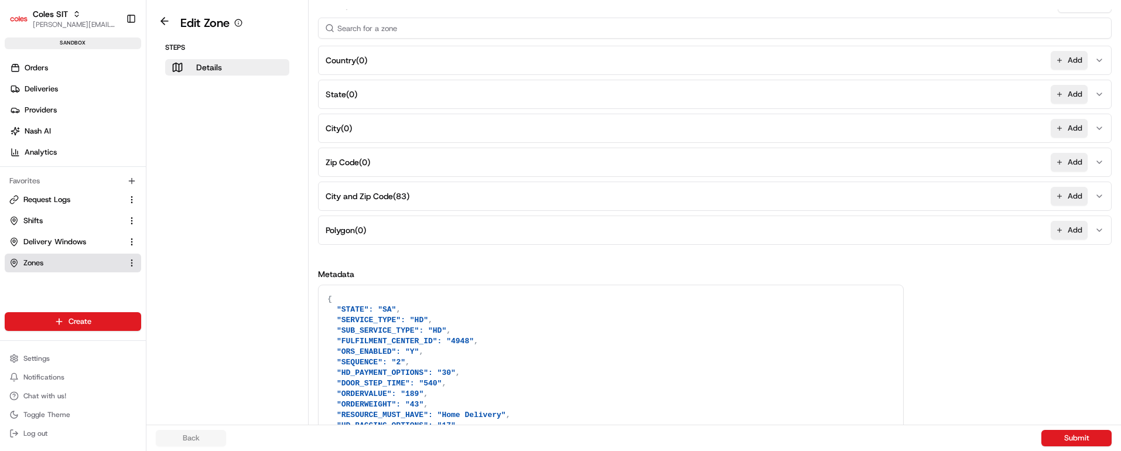
scroll to position [265, 0]
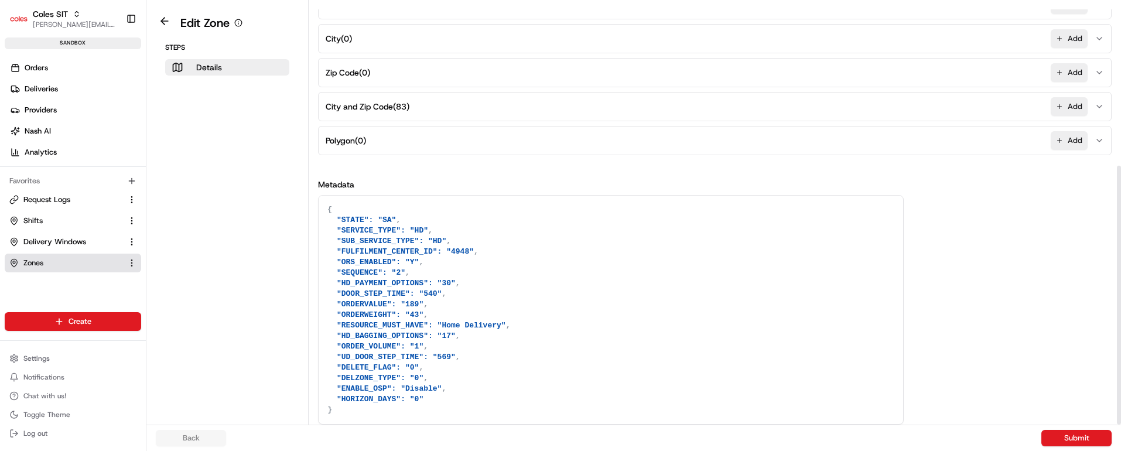
click at [406, 104] on span "City and Zip Code ( 83 )" at bounding box center [368, 107] width 84 height 12
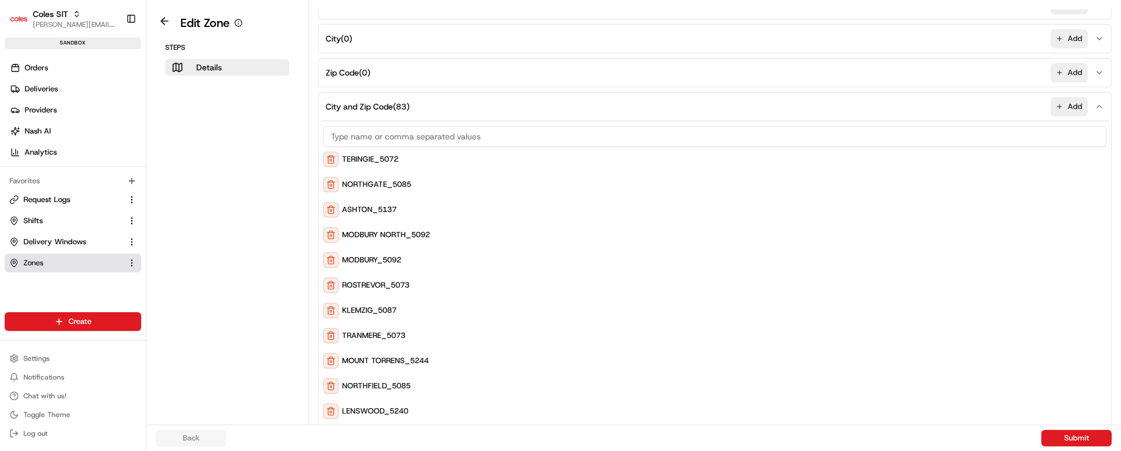
scroll to position [0, 0]
